Goal: Information Seeking & Learning: Learn about a topic

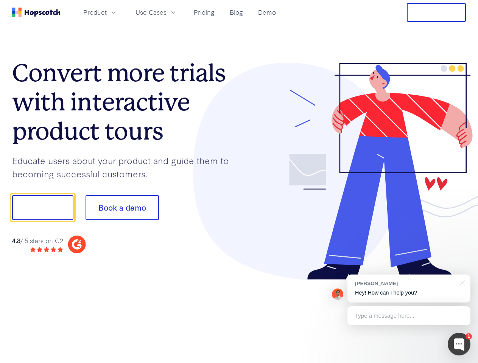
click at [239, 182] on div at bounding box center [352, 172] width 227 height 218
click at [107, 12] on span "Product" at bounding box center [94, 12] width 23 height 9
click at [167, 12] on span "Use Cases" at bounding box center [151, 12] width 31 height 9
click at [436, 12] on button "Free Trial" at bounding box center [436, 12] width 59 height 19
click at [42, 208] on button "Show me!" at bounding box center [42, 207] width 61 height 25
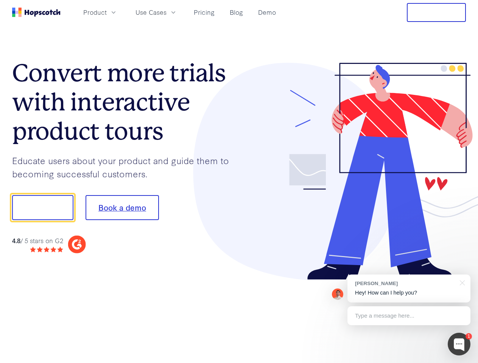
click at [122, 208] on button "Book a demo" at bounding box center [122, 207] width 73 height 25
click at [459, 344] on div at bounding box center [459, 344] width 23 height 23
click at [409, 289] on div "[PERSON_NAME] Hey! How can I help you?" at bounding box center [408, 289] width 123 height 28
click at [461, 363] on div "1 [PERSON_NAME] Hey! How can I help you? Type a message here... Free live chat …" at bounding box center [239, 363] width 478 height 0
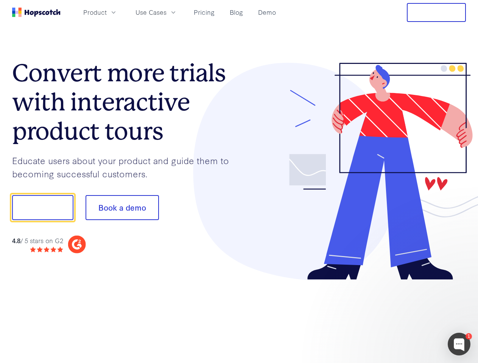
click at [409, 316] on div at bounding box center [400, 207] width 142 height 252
